Goal: Use online tool/utility: Use online tool/utility

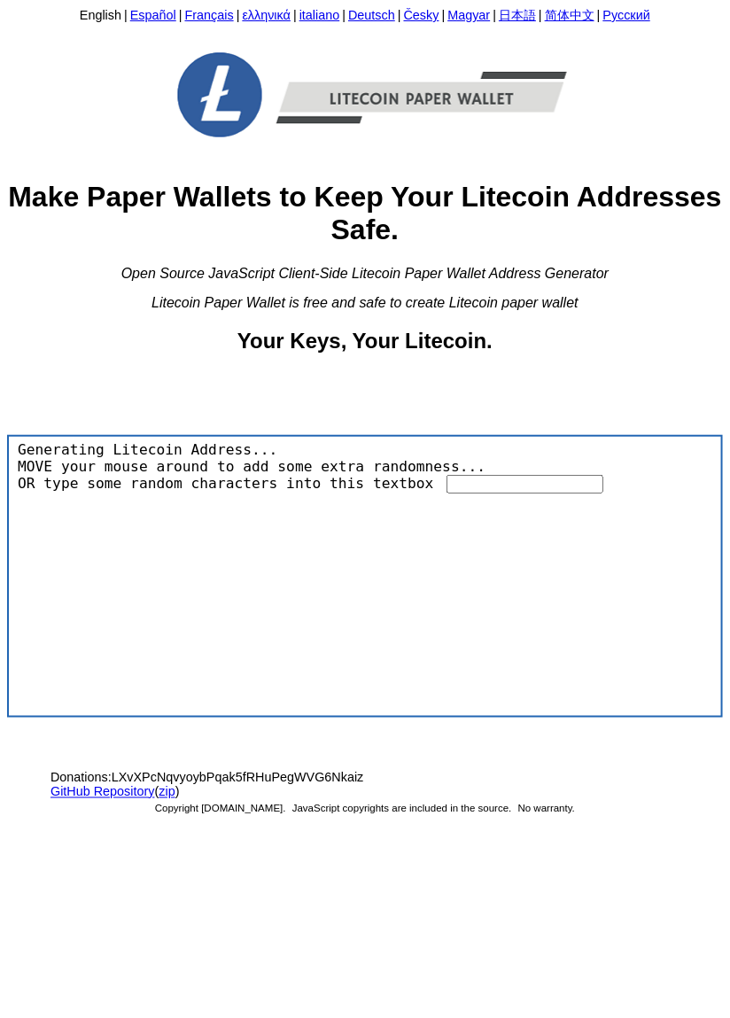
click at [346, 520] on div at bounding box center [301, 507] width 576 height 27
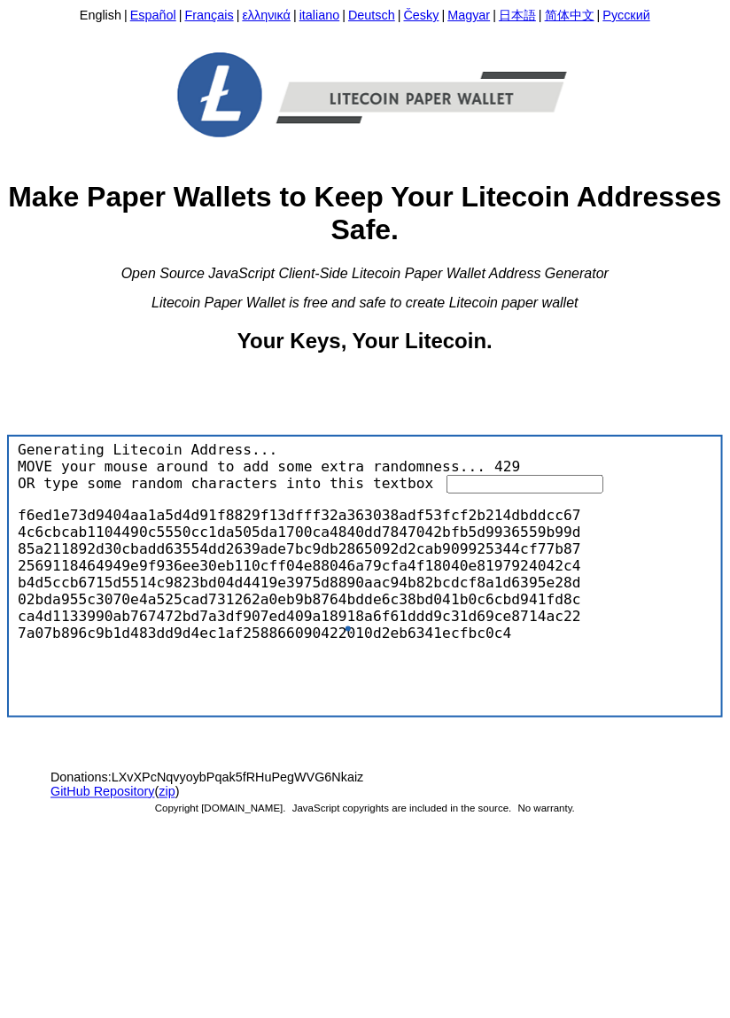
click at [542, 494] on input "text" at bounding box center [525, 484] width 157 height 19
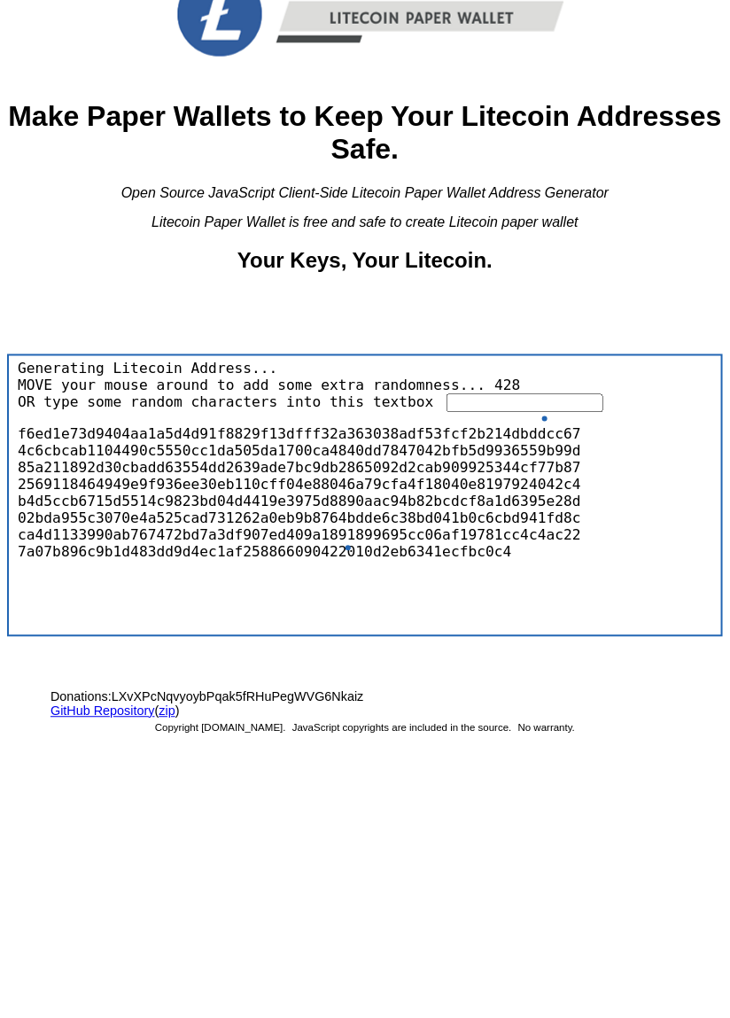
click at [485, 494] on input "text" at bounding box center [525, 484] width 157 height 19
click at [507, 494] on input "text" at bounding box center [525, 484] width 157 height 19
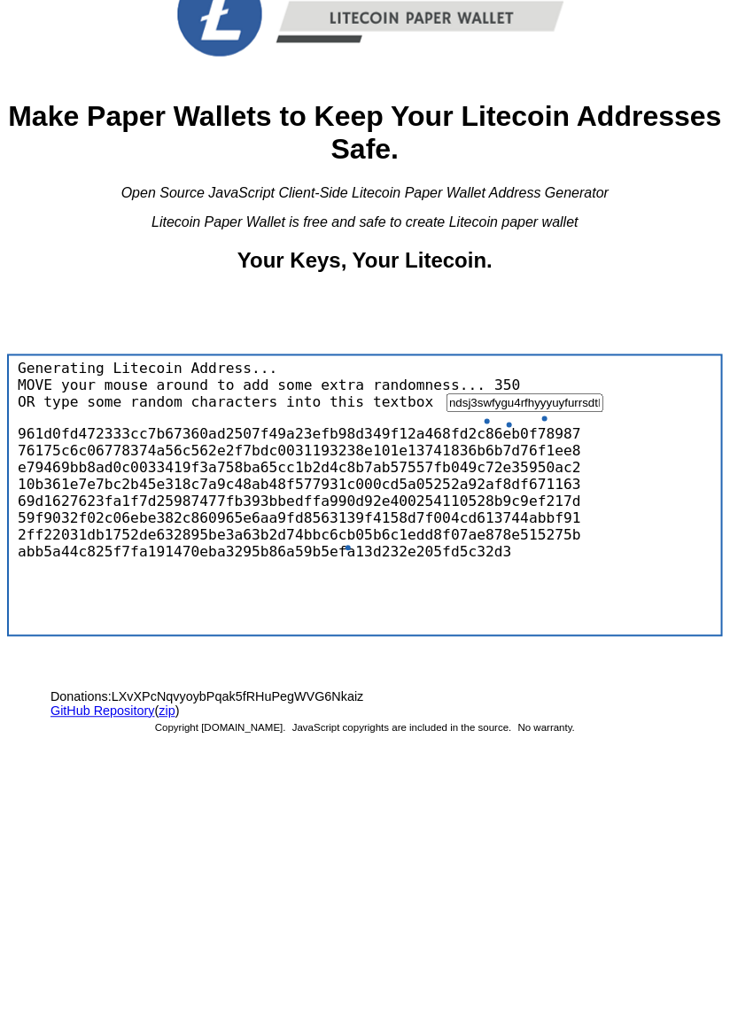
scroll to position [0, 274]
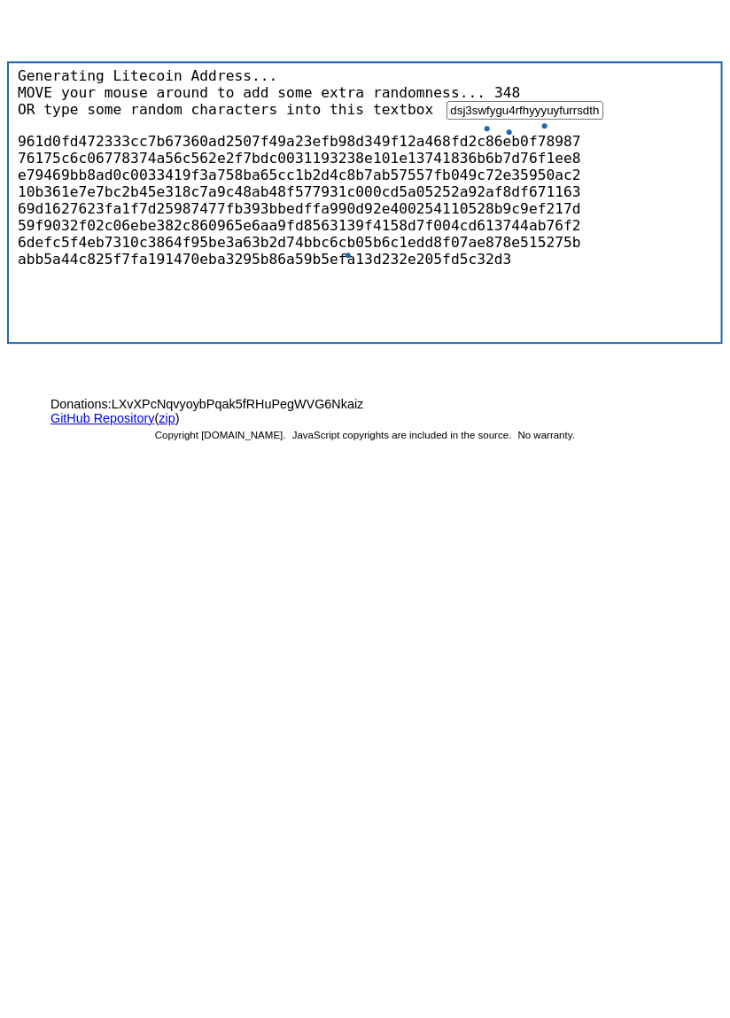
type input "Cttfffggb cjs5ub8o8ytr4dsaaefhuytvvedhhrcewxfu9 ndsj3swfygu4rfhyyyuyfurrsdthii"
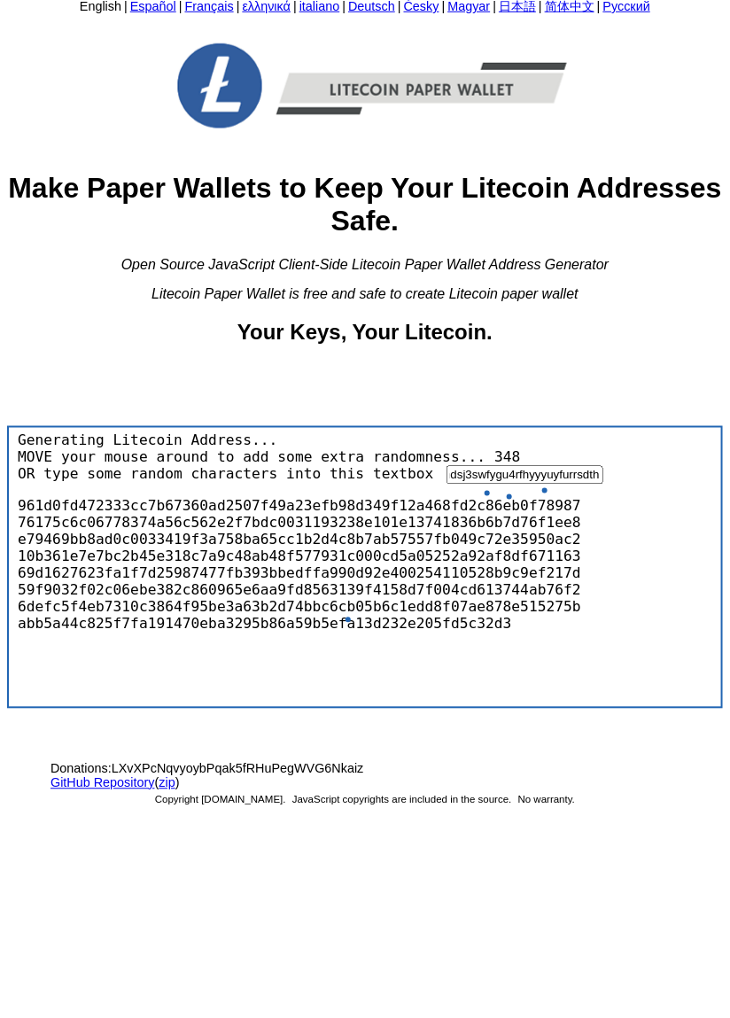
scroll to position [0, 0]
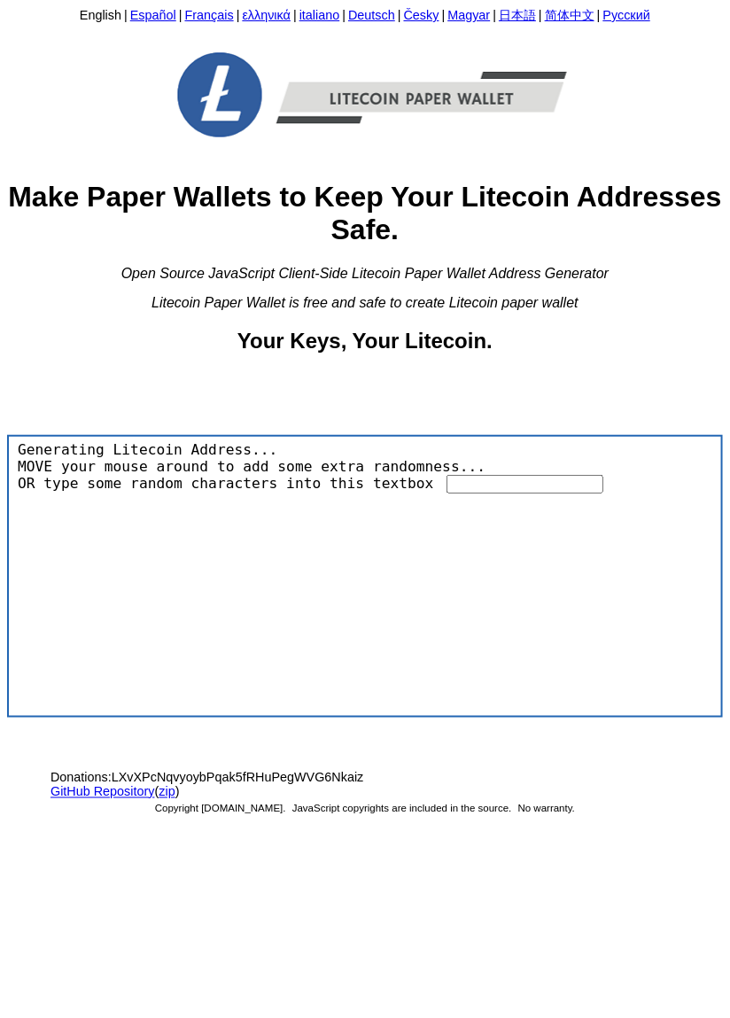
click at [486, 105] on img at bounding box center [365, 95] width 478 height 128
click at [121, 799] on link "GitHub Repository" at bounding box center [103, 792] width 105 height 14
